Goal: Task Accomplishment & Management: Manage account settings

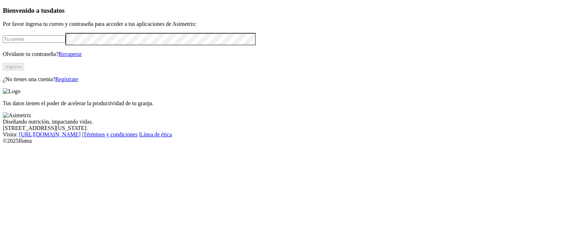
type input "[PERSON_NAME][EMAIL_ADDRESS][PERSON_NAME][DOMAIN_NAME]"
click at [24, 70] on button "Ingresa" at bounding box center [13, 66] width 21 height 7
